Goal: Information Seeking & Learning: Learn about a topic

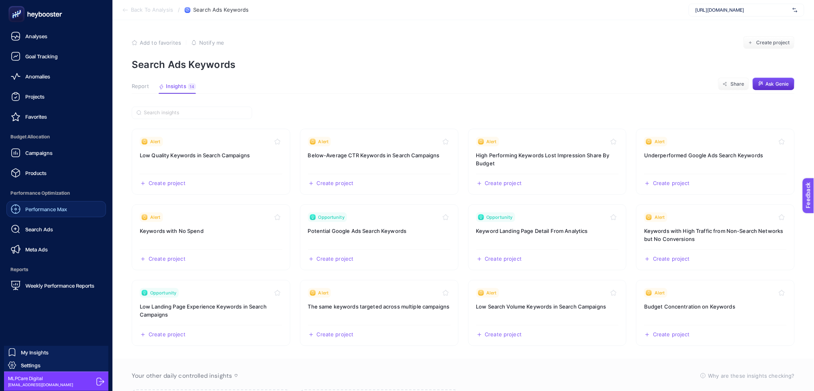
click at [53, 209] on span "Performance Max" at bounding box center [46, 209] width 42 height 6
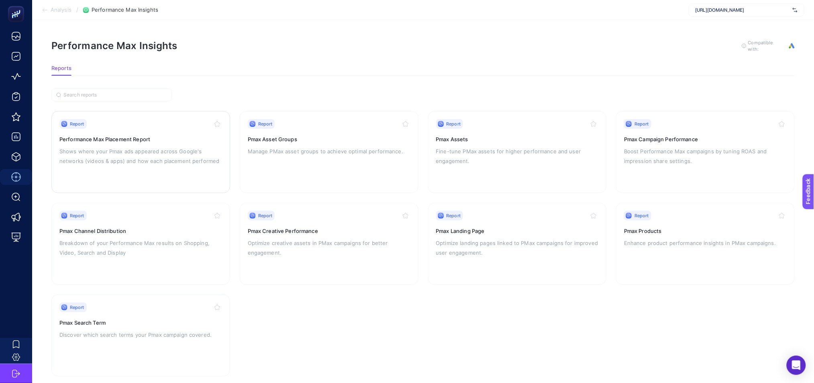
click at [168, 169] on div "Report Performance Max Placement Report Shows where your Pmax ads appeared acro…" at bounding box center [140, 152] width 163 height 66
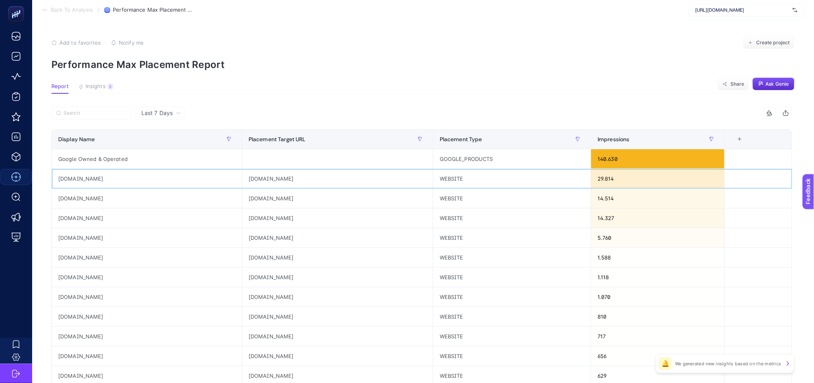
click at [72, 177] on div "[DOMAIN_NAME]" at bounding box center [147, 178] width 190 height 19
copy tr "[DOMAIN_NAME]"
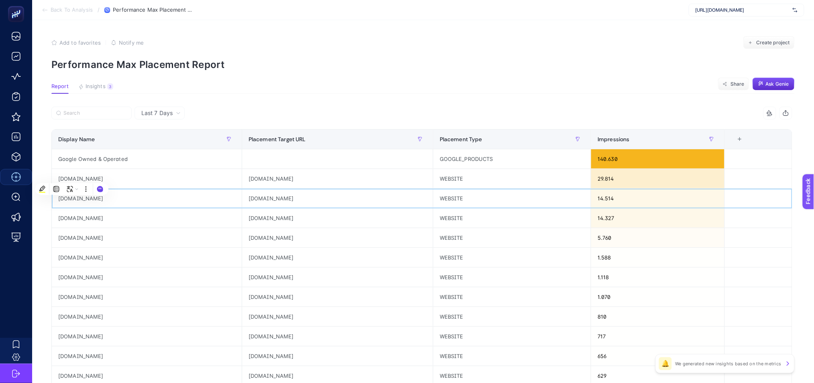
click at [82, 199] on div "[DOMAIN_NAME]" at bounding box center [147, 197] width 190 height 19
click at [81, 200] on div "[DOMAIN_NAME]" at bounding box center [147, 197] width 190 height 19
click at [91, 86] on span "Insights" at bounding box center [96, 86] width 20 height 6
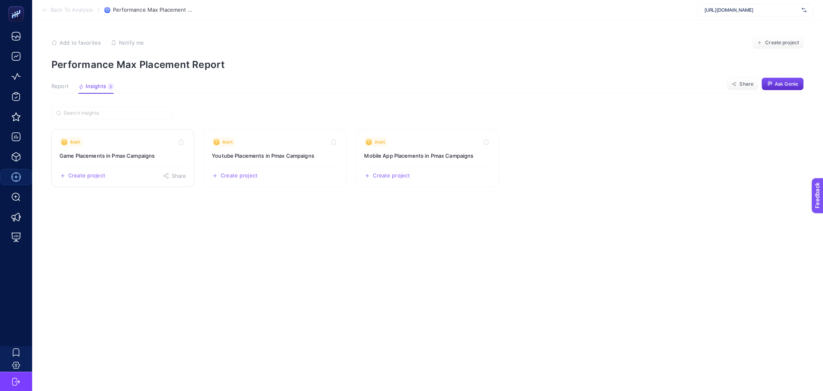
click at [140, 178] on div "Create project Share" at bounding box center [122, 172] width 127 height 13
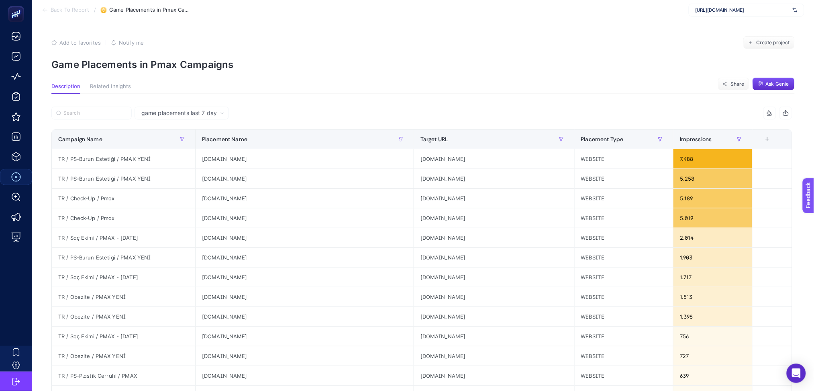
click at [209, 113] on span "game placements last 7 day" at bounding box center [179, 113] width 76 height 8
click at [215, 144] on li "game placements last 30 day" at bounding box center [182, 144] width 90 height 14
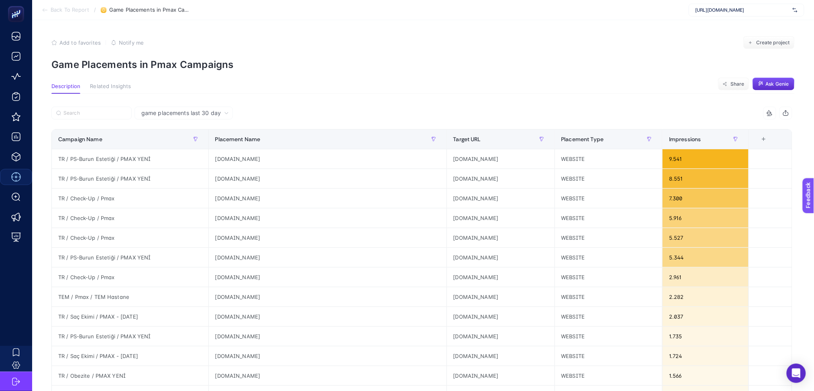
click at [217, 113] on span "game placements last 30 day" at bounding box center [181, 113] width 80 height 8
click at [215, 129] on li "game placements last 7 day" at bounding box center [184, 130] width 94 height 14
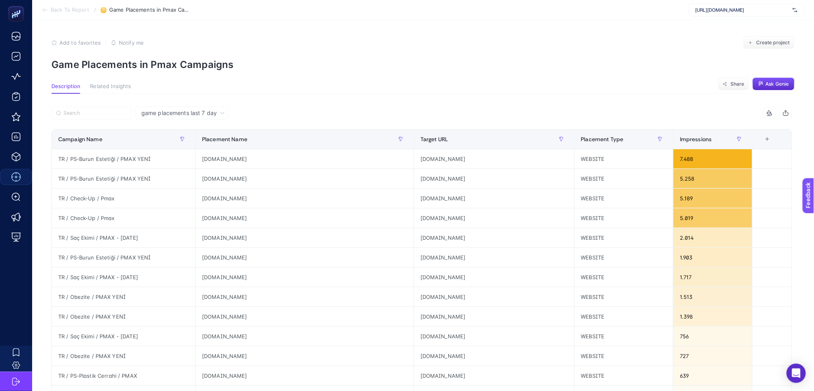
scroll to position [272, 0]
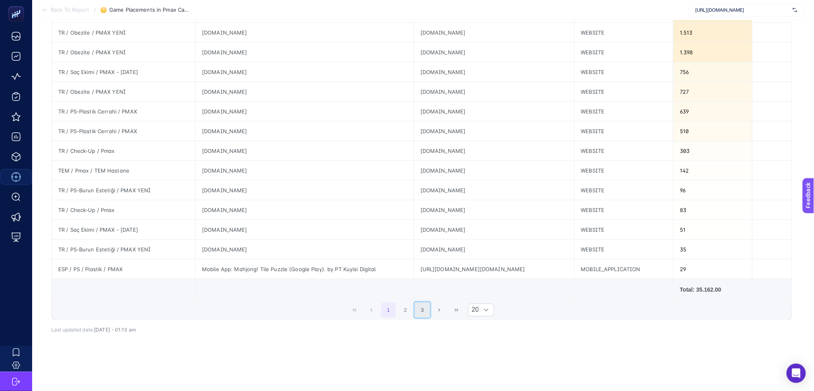
click at [428, 303] on button "3" at bounding box center [422, 309] width 15 height 15
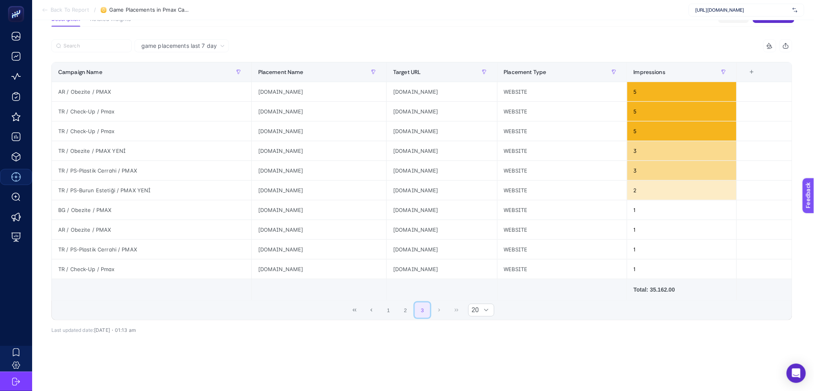
scroll to position [75, 0]
click at [397, 305] on button "1" at bounding box center [388, 309] width 15 height 15
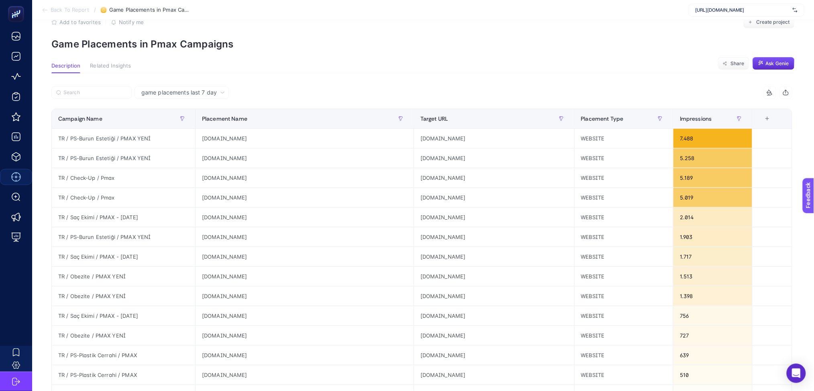
scroll to position [0, 0]
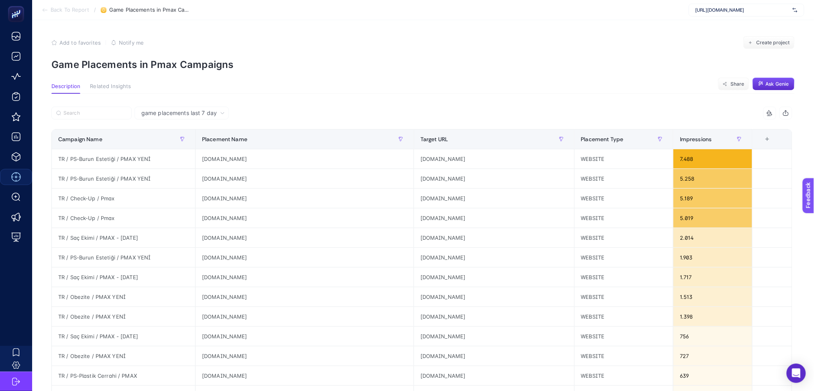
click at [790, 113] on icon "button" at bounding box center [786, 113] width 6 height 6
click at [43, 12] on icon at bounding box center [45, 10] width 6 height 6
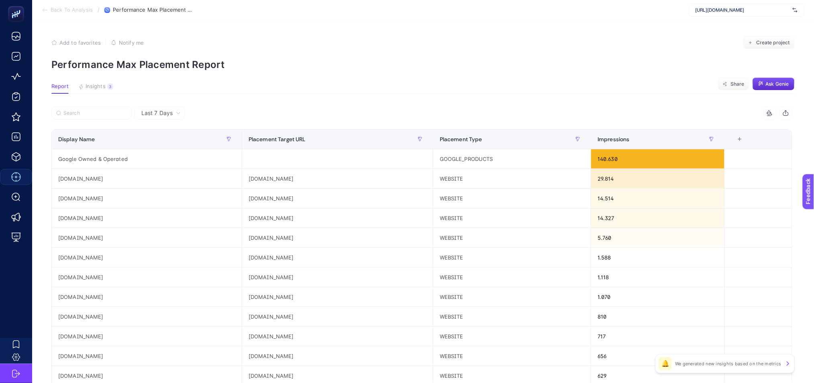
click at [46, 11] on icon at bounding box center [45, 10] width 6 height 6
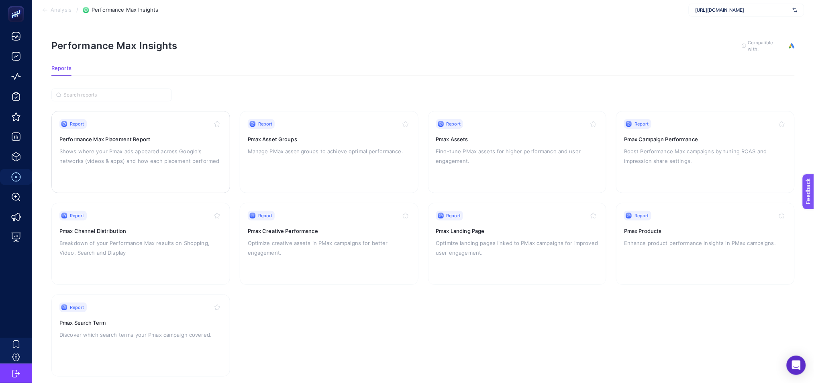
click at [193, 169] on div "Report Performance Max Placement Report Shows where your Pmax ads appeared acro…" at bounding box center [140, 152] width 163 height 66
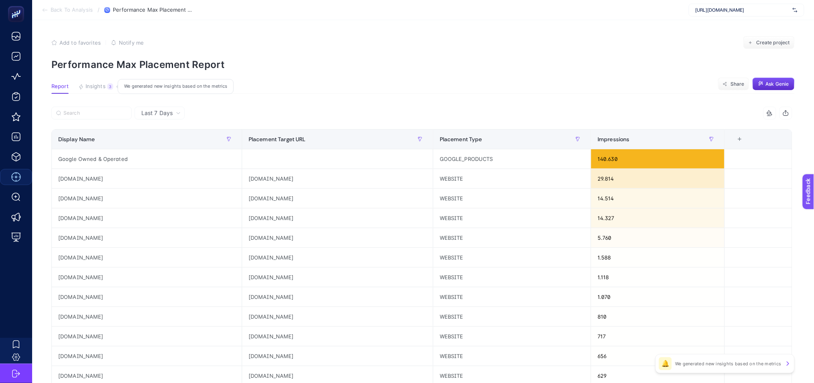
click at [94, 83] on span "Insights" at bounding box center [96, 86] width 20 height 6
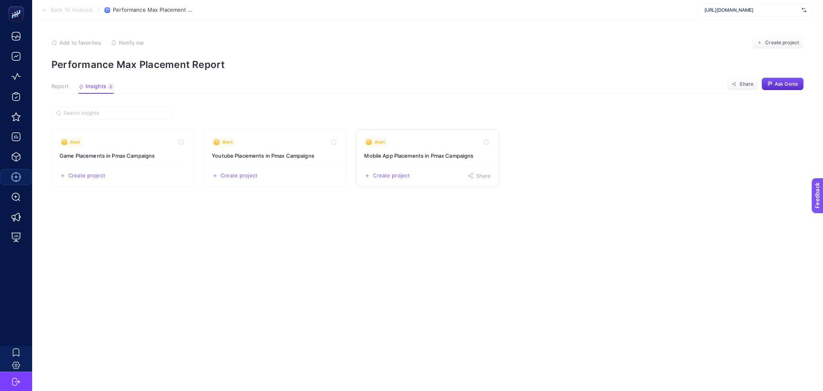
click at [436, 168] on div "Create project Share" at bounding box center [427, 172] width 127 height 13
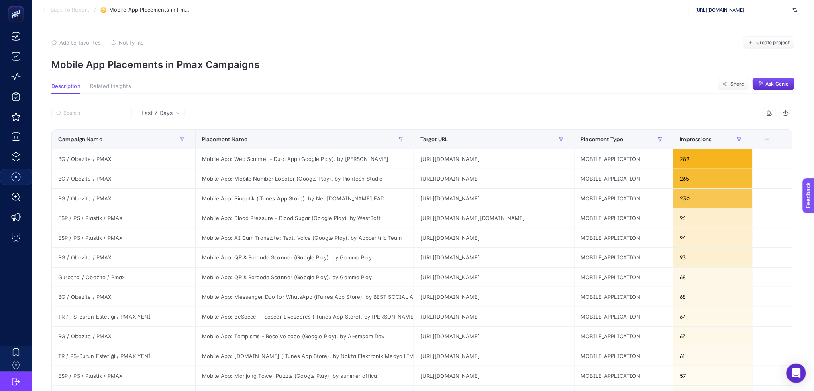
click at [49, 8] on li "Back To Report" at bounding box center [65, 10] width 47 height 6
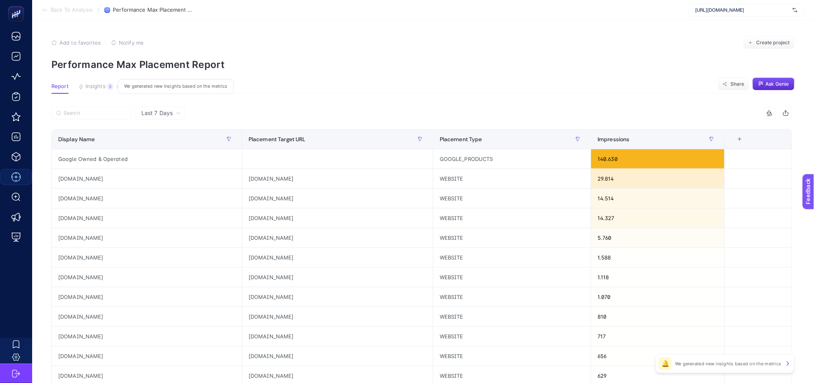
click at [98, 86] on span "Insights" at bounding box center [96, 86] width 20 height 6
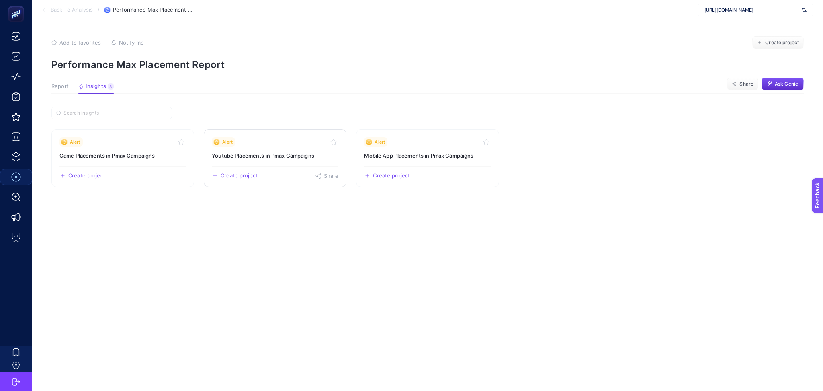
click at [291, 146] on div "Alert" at bounding box center [275, 142] width 127 height 10
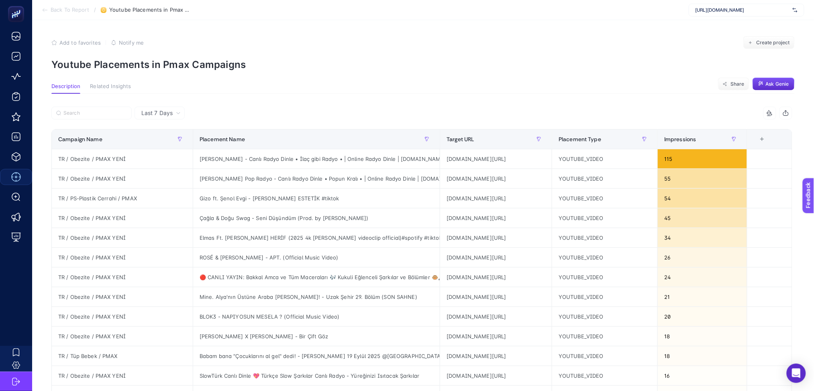
click at [43, 10] on icon at bounding box center [45, 10] width 6 height 6
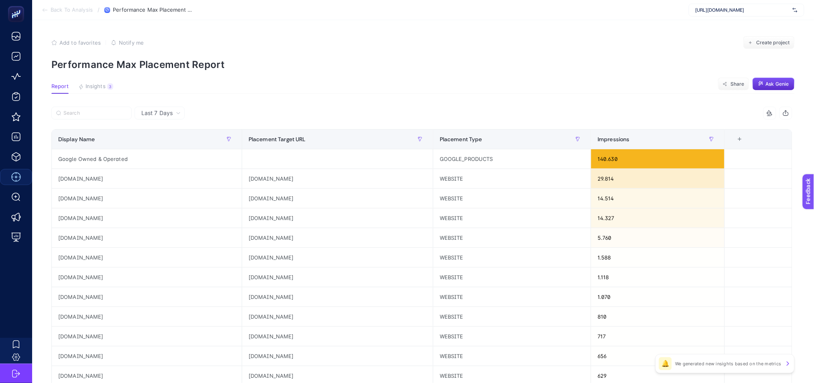
click at [43, 12] on icon at bounding box center [45, 10] width 6 height 6
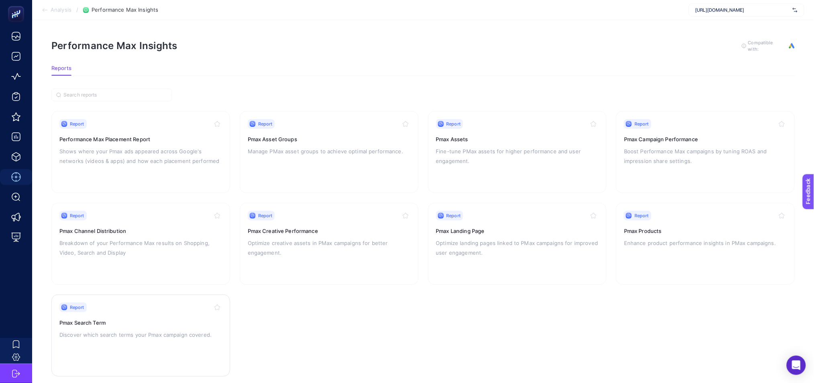
click at [185, 314] on div "Report Pmax Search Term Discover which search terms your Pmax campaign covered." at bounding box center [140, 335] width 163 height 66
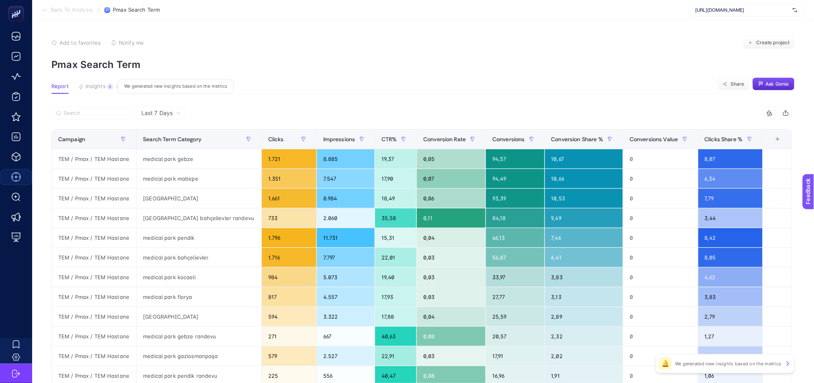
click at [92, 88] on span "Insights" at bounding box center [96, 86] width 20 height 6
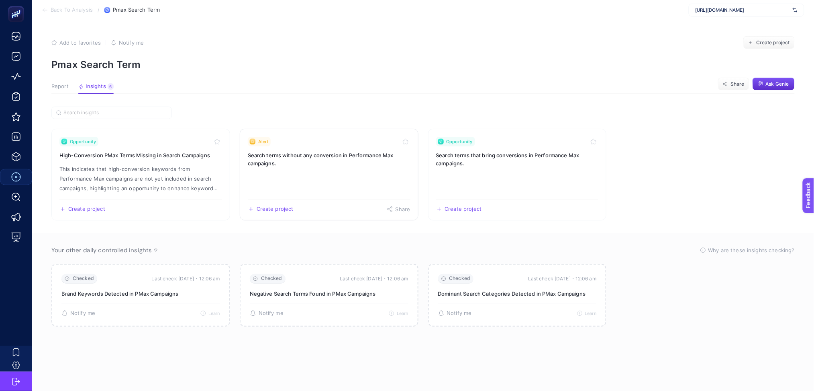
click at [340, 185] on link "Alert Search terms without any conversion in Performance Max campaigns. Create …" at bounding box center [329, 175] width 179 height 92
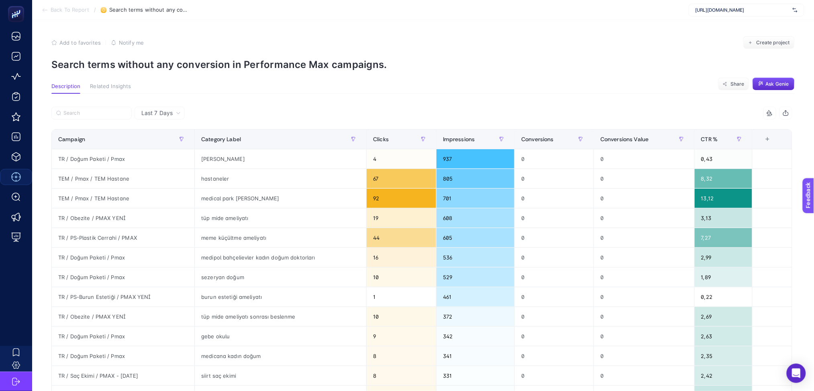
click at [46, 14] on section "Back To Report / Search terms without any conversion in Performance Max campaig…" at bounding box center [423, 10] width 782 height 20
click at [46, 9] on icon at bounding box center [45, 10] width 6 height 6
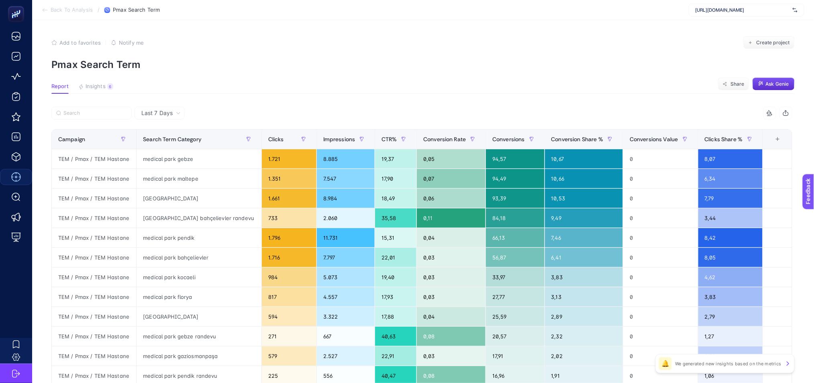
click at [43, 12] on icon at bounding box center [45, 10] width 6 height 6
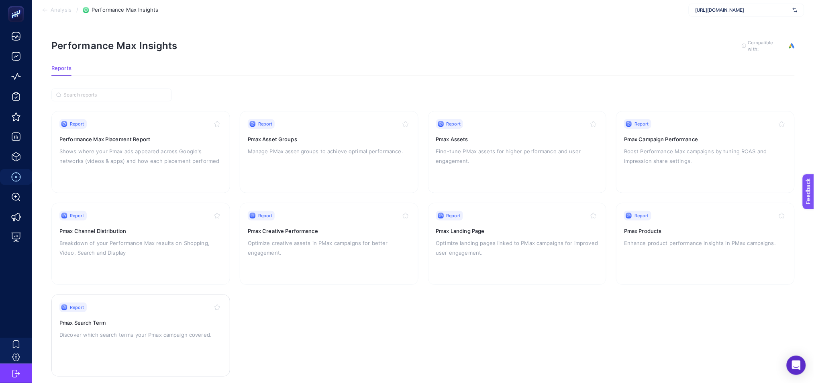
click at [181, 315] on div "Report Pmax Search Term Discover which search terms your Pmax campaign covered." at bounding box center [140, 335] width 163 height 66
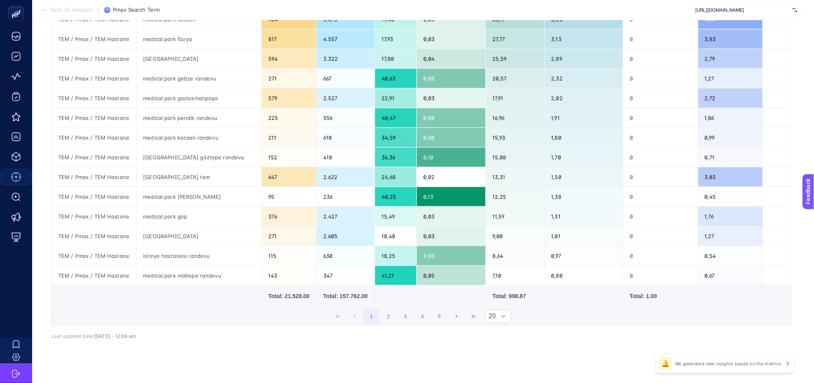
scroll to position [266, 0]
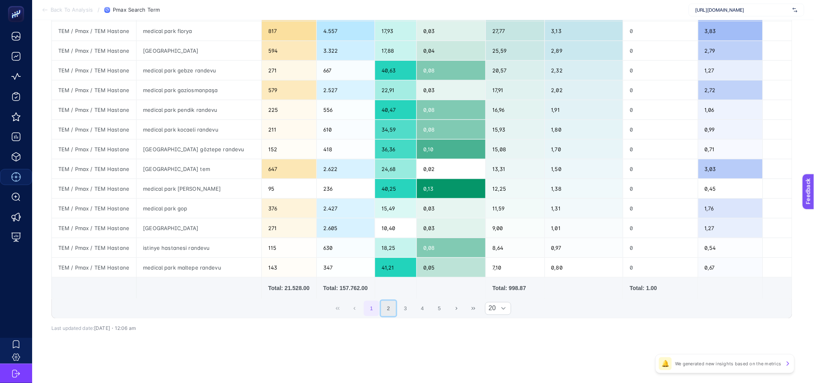
click at [396, 311] on button "2" at bounding box center [388, 308] width 15 height 15
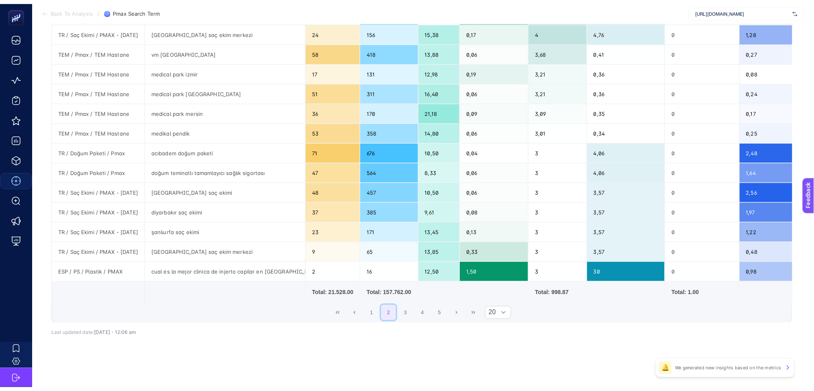
scroll to position [0, 0]
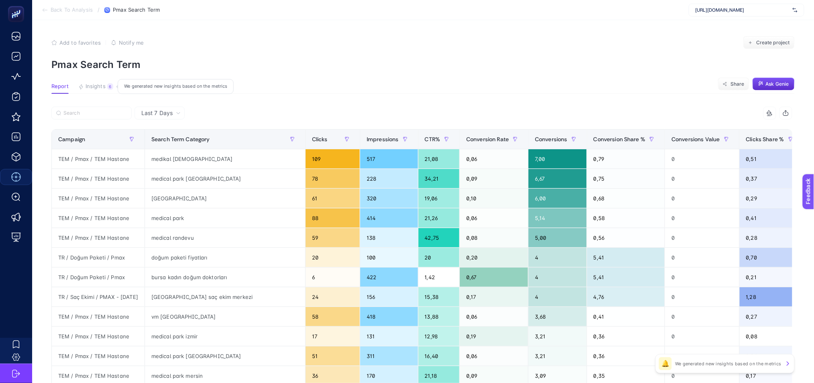
click at [100, 83] on span "Insights" at bounding box center [96, 86] width 20 height 6
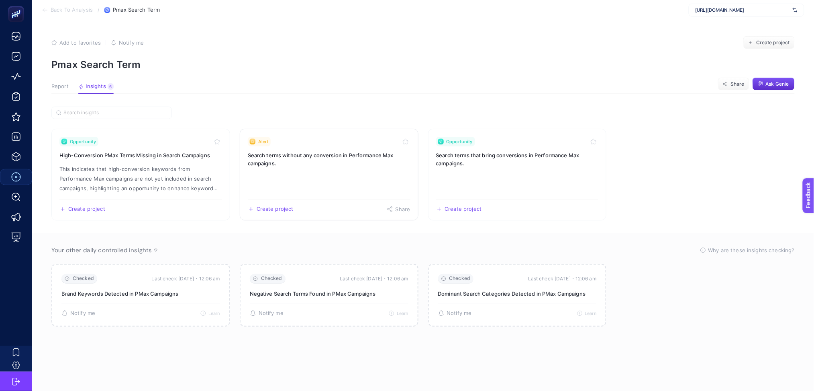
click at [346, 184] on link "Alert Search terms without any conversion in Performance Max campaigns. Create …" at bounding box center [329, 175] width 179 height 92
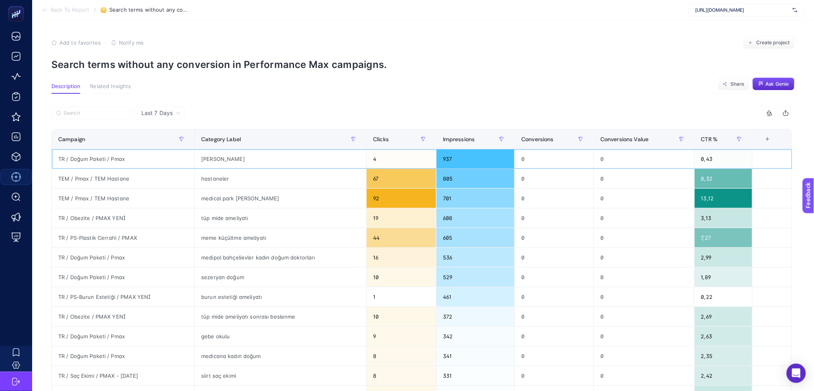
click at [227, 159] on div "[PERSON_NAME]" at bounding box center [281, 158] width 172 height 19
click at [227, 158] on div "[PERSON_NAME]" at bounding box center [281, 158] width 172 height 19
copy tr "[PERSON_NAME]"
click at [211, 250] on div "medipol bahçelievler kadın doğum doktorları" at bounding box center [281, 257] width 172 height 19
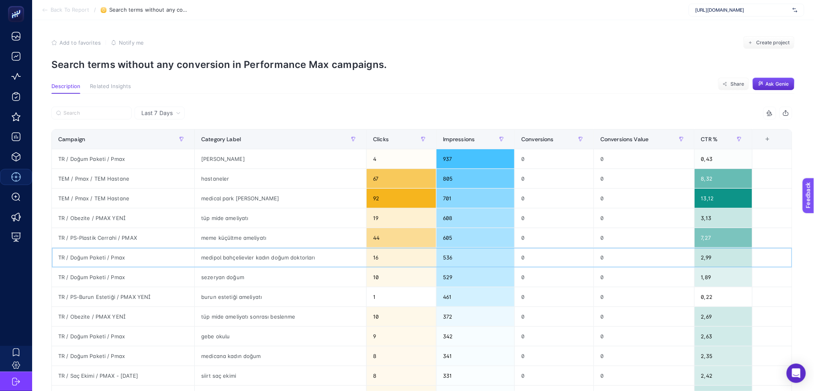
scroll to position [272, 0]
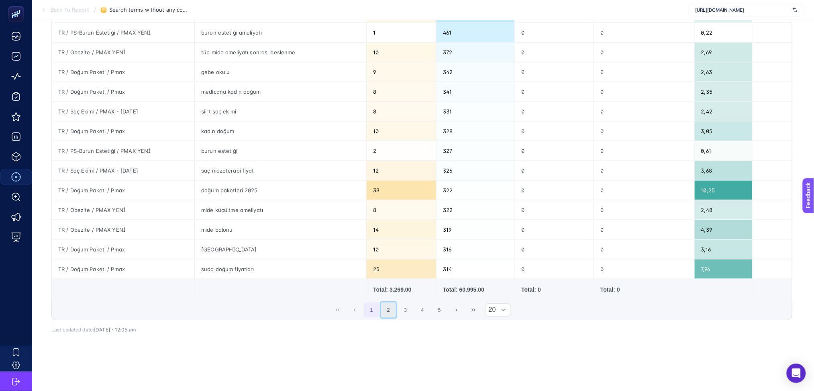
click at [391, 303] on button "2" at bounding box center [388, 309] width 15 height 15
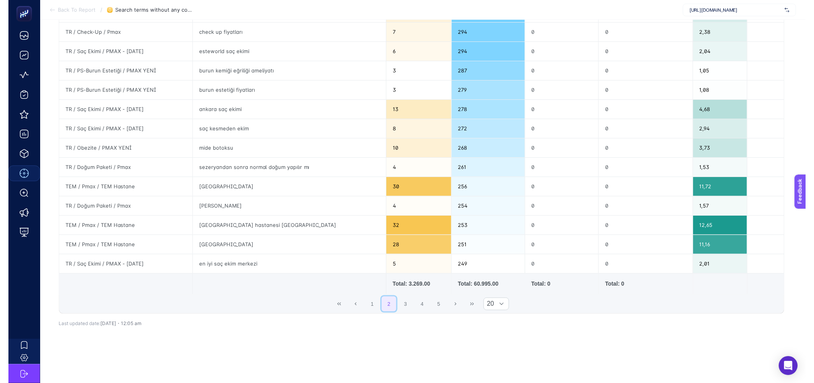
scroll to position [0, 0]
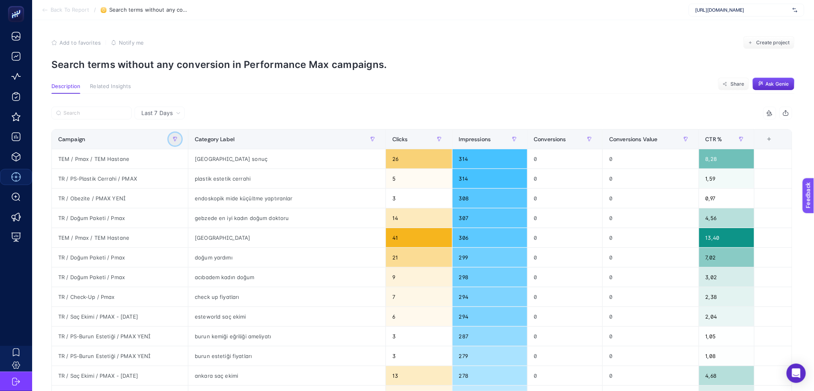
click at [178, 138] on icon "button" at bounding box center [175, 139] width 5 height 5
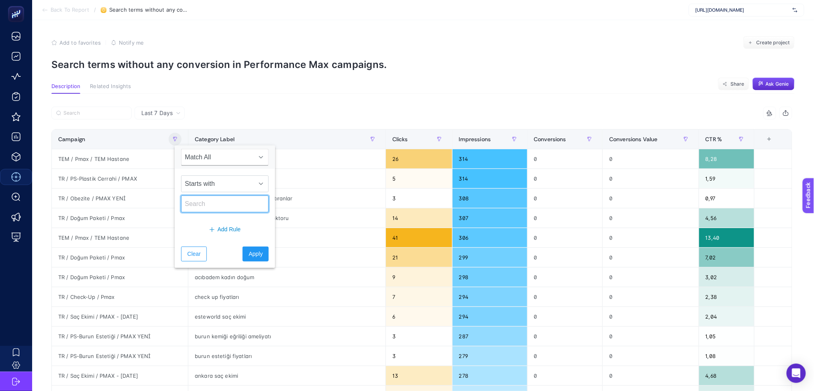
click at [209, 202] on input "text" at bounding box center [225, 203] width 88 height 17
type input "TEM"
click at [249, 253] on span "Apply" at bounding box center [256, 254] width 14 height 8
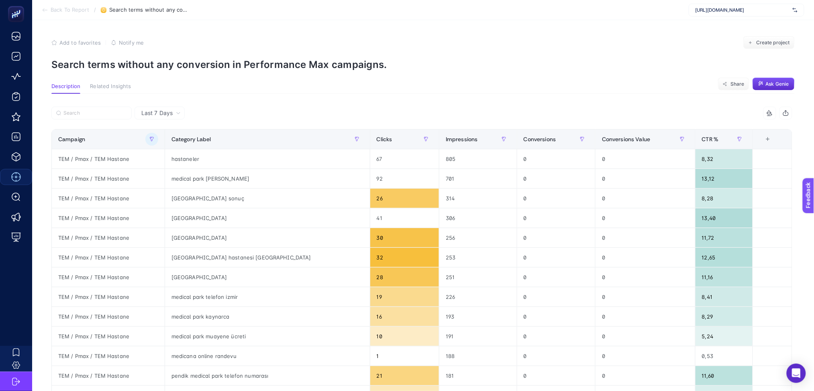
click at [47, 11] on icon at bounding box center [45, 10] width 6 height 6
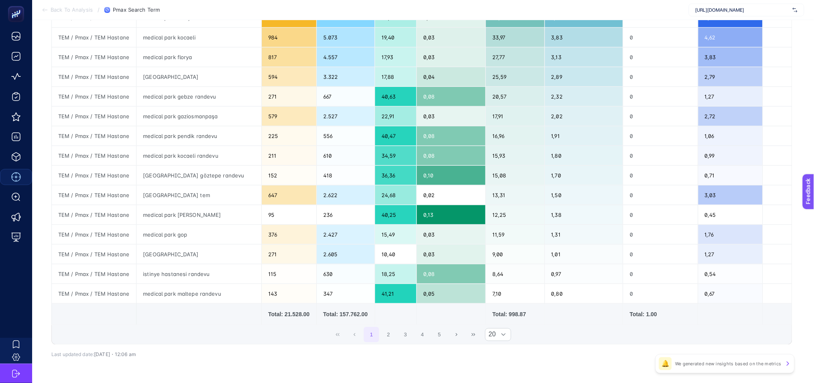
scroll to position [243, 0]
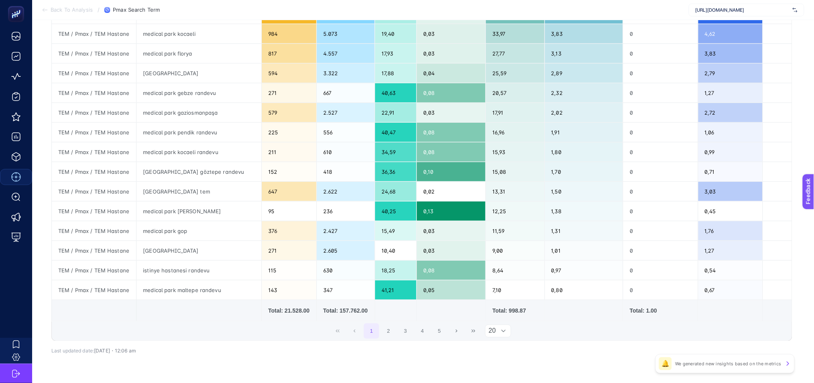
click at [500, 329] on div "20" at bounding box center [498, 330] width 27 height 13
click at [501, 361] on li "50" at bounding box center [503, 365] width 26 height 16
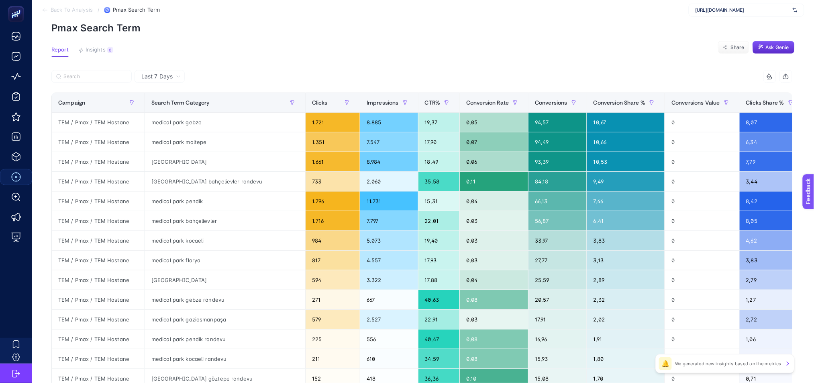
scroll to position [0, 5]
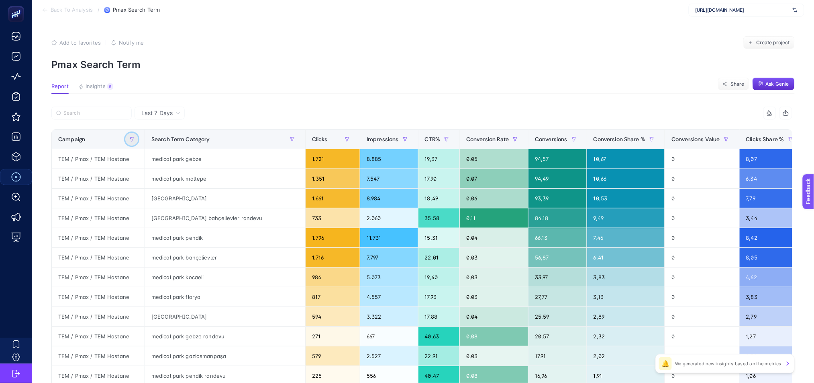
click at [134, 138] on icon "button" at bounding box center [132, 139] width 4 height 4
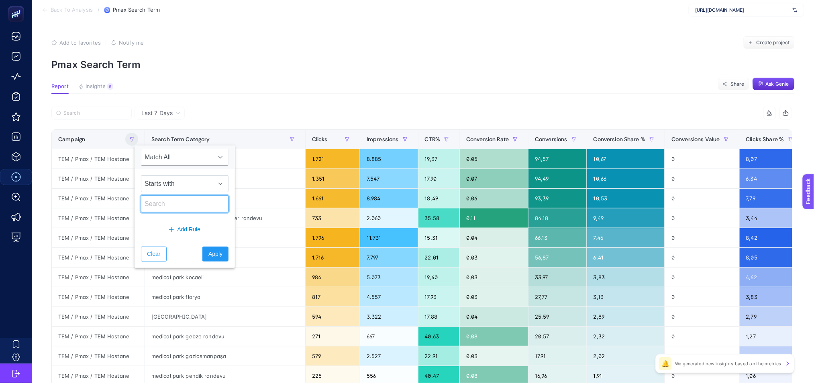
click at [170, 200] on input "text" at bounding box center [185, 203] width 88 height 17
type input "TEM"
click at [209, 253] on span "Apply" at bounding box center [216, 254] width 14 height 8
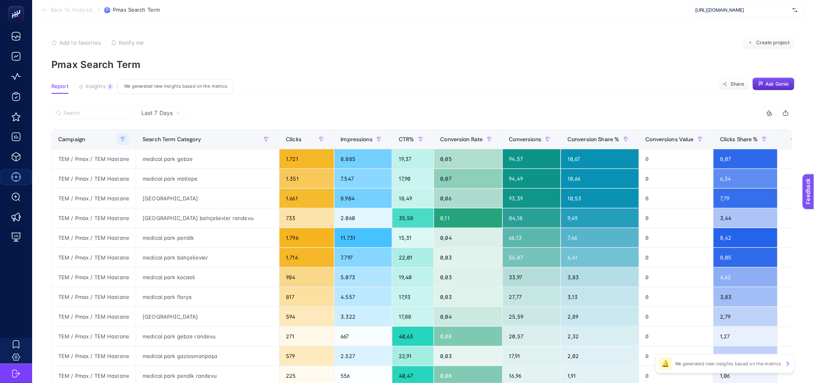
click at [86, 87] on span "Insights" at bounding box center [96, 86] width 20 height 6
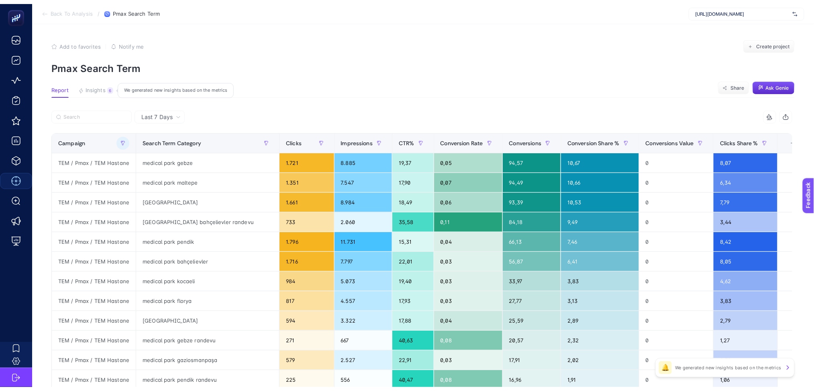
scroll to position [0, 0]
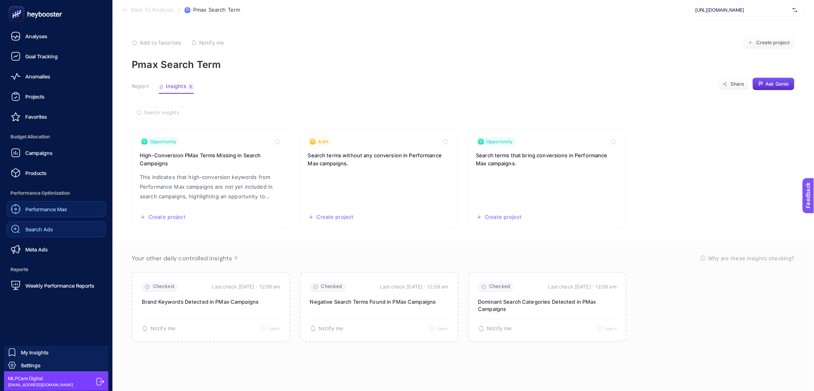
click at [35, 233] on div "Search Ads" at bounding box center [32, 229] width 42 height 10
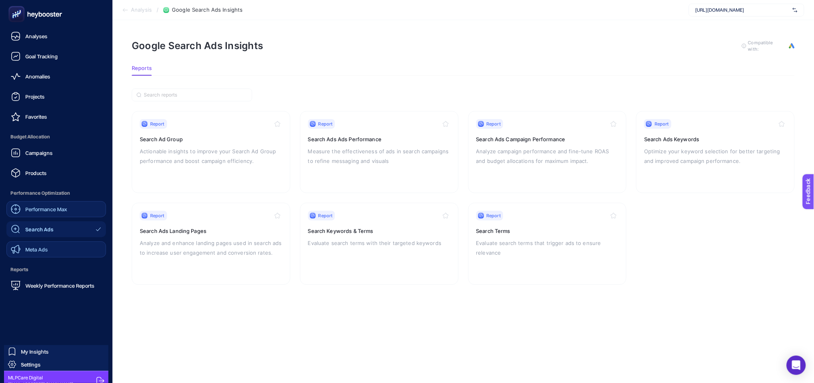
click at [48, 253] on link "Meta Ads" at bounding box center [56, 249] width 100 height 16
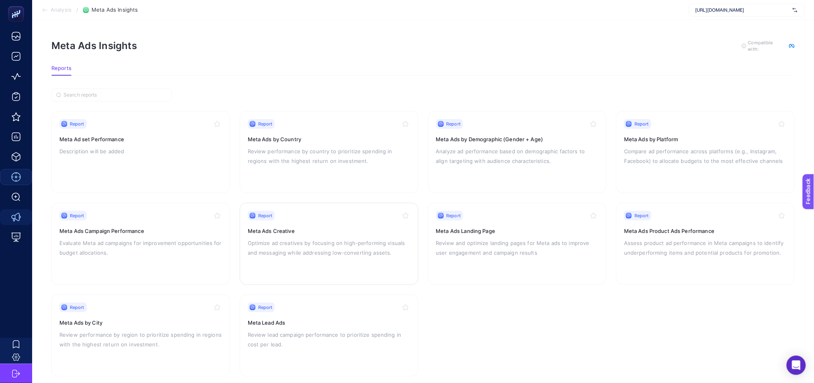
click at [354, 233] on div "Report Meta Ads Creative Optimize ad creatives by focusing on high-performing v…" at bounding box center [329, 244] width 163 height 66
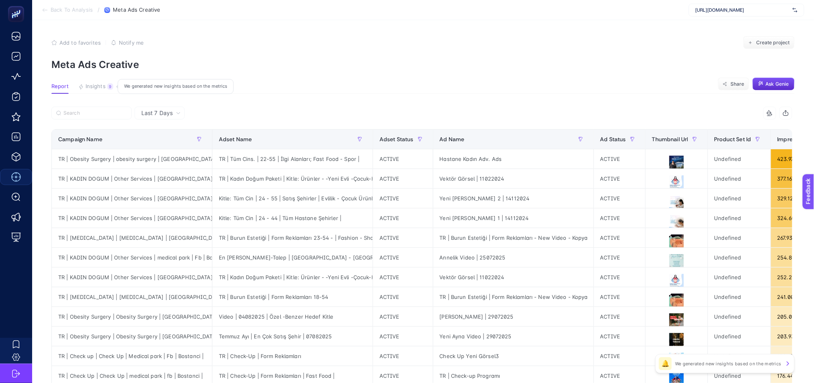
click at [98, 89] on span "Insights" at bounding box center [96, 86] width 20 height 6
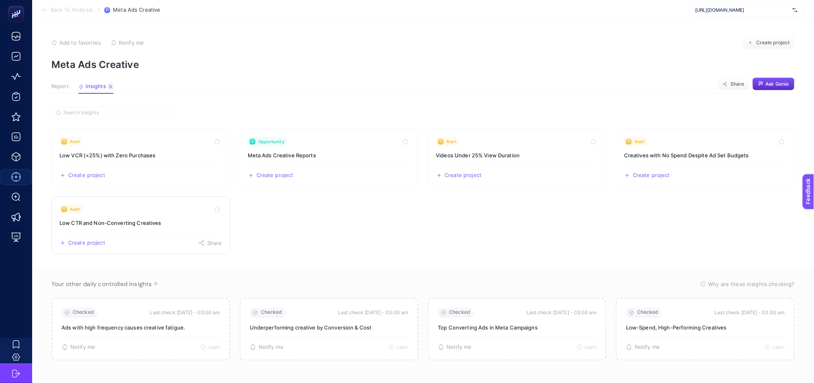
click at [162, 240] on div "Create project Share" at bounding box center [140, 239] width 163 height 13
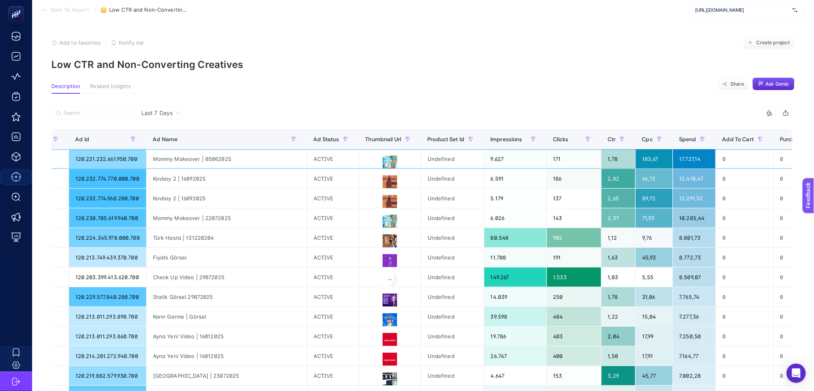
scroll to position [0, 5]
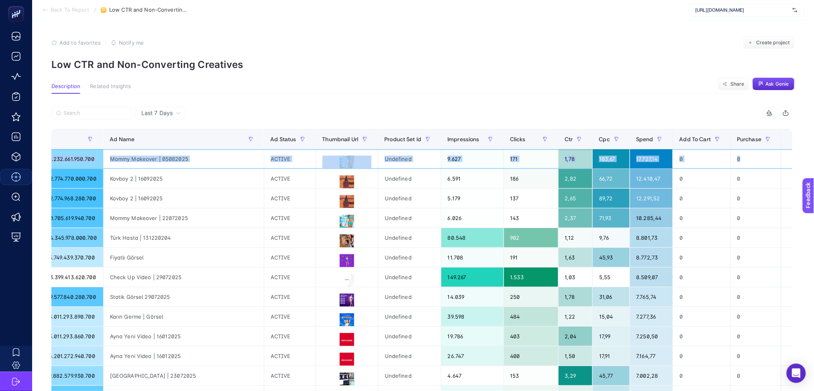
drag, startPoint x: 400, startPoint y: 158, endPoint x: 786, endPoint y: 158, distance: 385.3
click at [786, 158] on tr "DE | Plastic Surgery | Plastic Surgery | Medical Park | fb ACTIVE 120.221.232.6…" at bounding box center [153, 159] width 1316 height 20
click at [786, 158] on td at bounding box center [796, 159] width 29 height 20
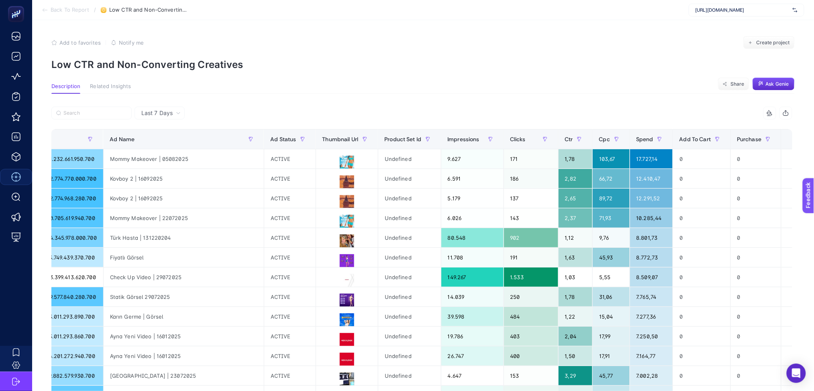
click at [789, 139] on div "+" at bounding box center [796, 139] width 15 height 6
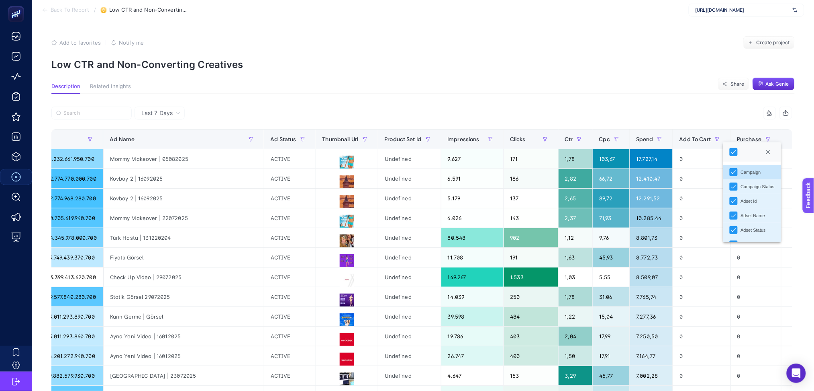
scroll to position [172, 0]
click at [638, 159] on div "17.727,14" at bounding box center [651, 158] width 43 height 19
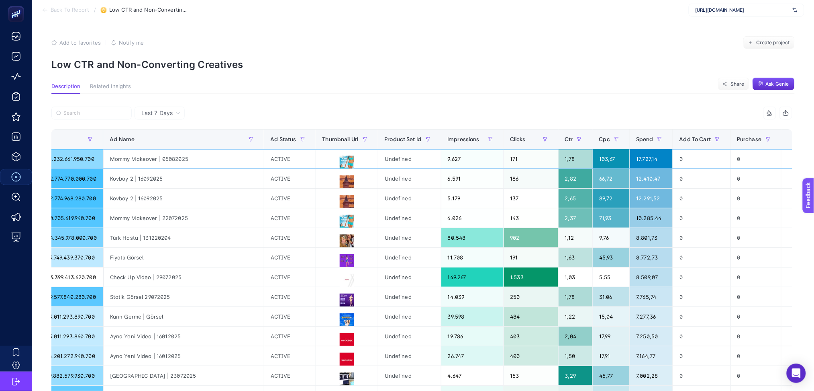
scroll to position [275, 0]
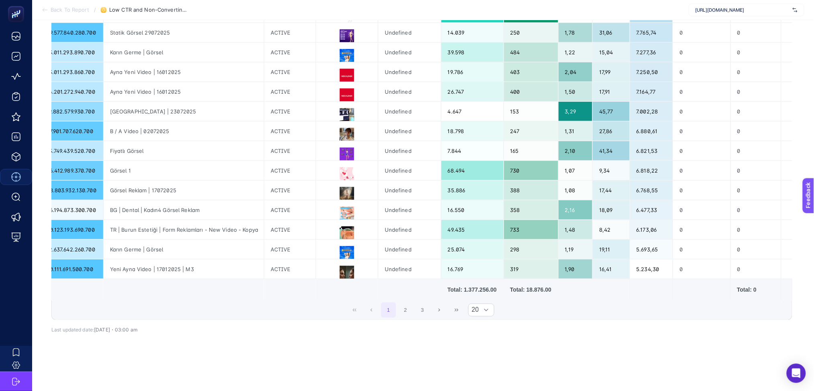
drag, startPoint x: 605, startPoint y: 292, endPoint x: 319, endPoint y: 297, distance: 286.1
click at [319, 300] on div "1 2 3 20" at bounding box center [422, 309] width 741 height 19
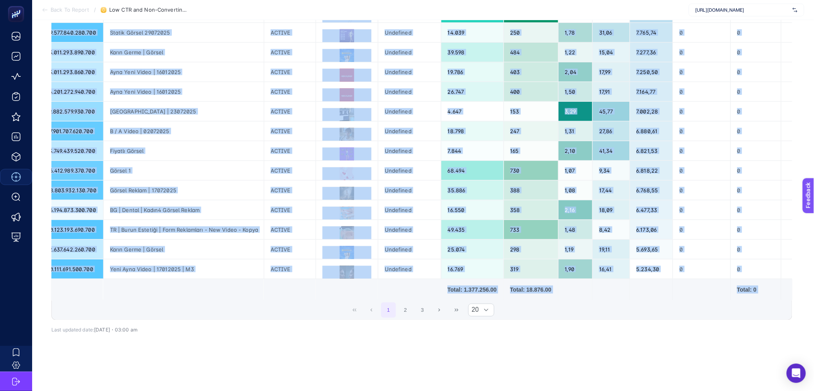
drag, startPoint x: 483, startPoint y: 292, endPoint x: 143, endPoint y: 289, distance: 340.4
click at [143, 291] on div "9 items selected Campaign Campaign Status Adset Id Adset Name Adset Status Ad I…" at bounding box center [421, 80] width 741 height 477
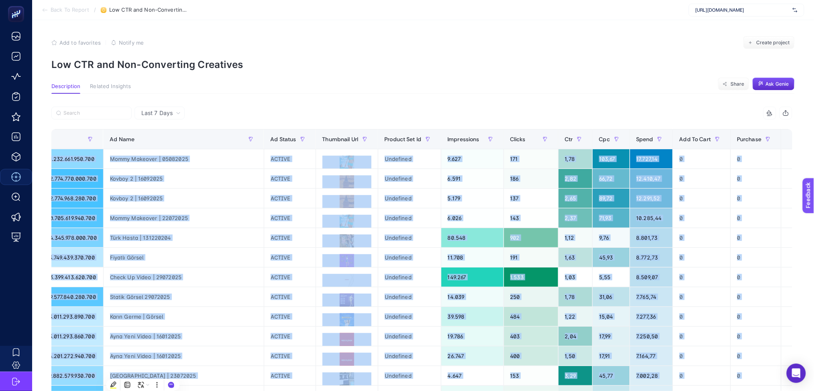
click at [789, 142] on div "+" at bounding box center [796, 139] width 15 height 6
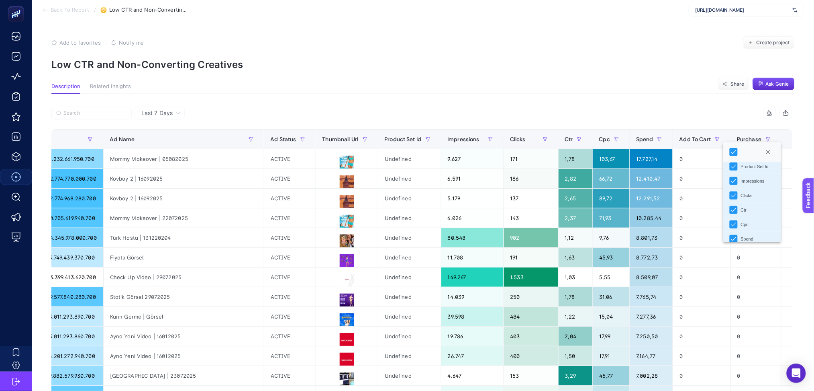
scroll to position [172, 0]
click at [513, 80] on article "Add to favorites false Notify me Create project Low CTR and Non-Converting Crea…" at bounding box center [423, 337] width 782 height 634
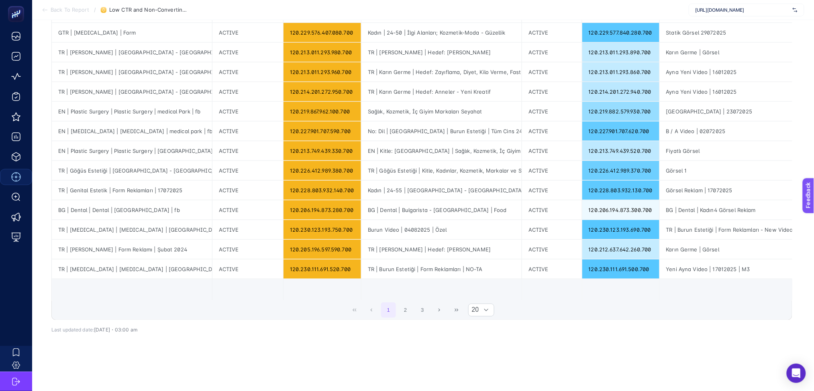
scroll to position [0, 0]
